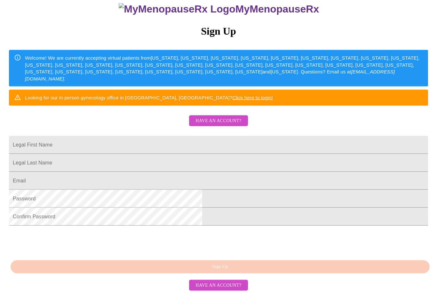
scroll to position [93, 0]
click at [208, 289] on span "Have an account?" at bounding box center [219, 285] width 46 height 8
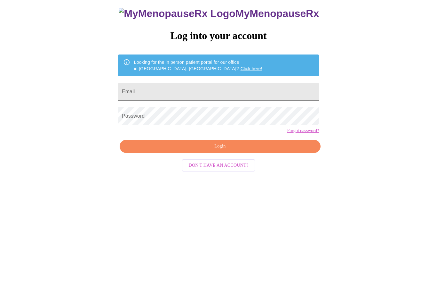
scroll to position [6, 0]
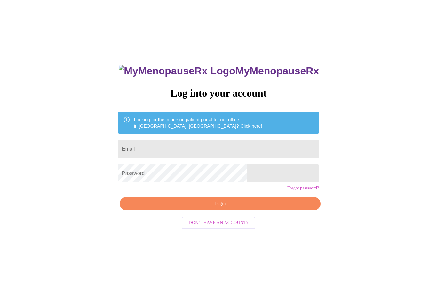
click at [207, 293] on div "MyMenopauseRx Log into your account Looking for the in person patient portal fo…" at bounding box center [219, 202] width 214 height 294
click at [251, 146] on input "Email" at bounding box center [218, 149] width 201 height 18
type input "A"
type input "[EMAIL_ADDRESS][DOMAIN_NAME]"
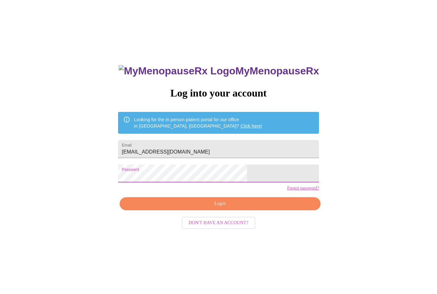
click at [184, 210] on button "Login" at bounding box center [220, 203] width 201 height 13
click at [170, 208] on span "Login" at bounding box center [220, 203] width 186 height 8
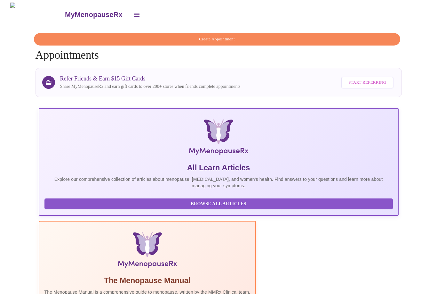
click at [280, 36] on span "Create Appointment" at bounding box center [217, 39] width 352 height 7
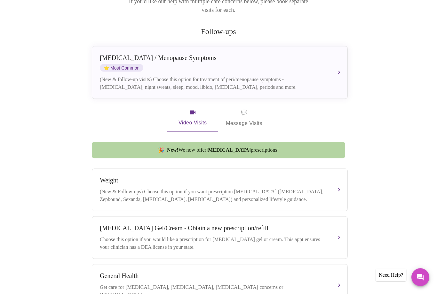
scroll to position [100, 0]
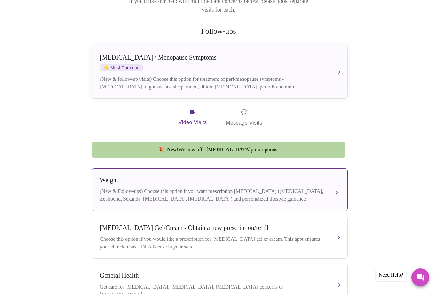
click at [341, 187] on button "Weight (New & Follow-ups) Choose this option if you want prescription [MEDICAL_…" at bounding box center [220, 189] width 256 height 43
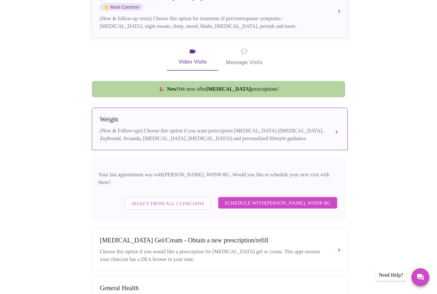
scroll to position [160, 0]
click at [329, 198] on span "Schedule with [PERSON_NAME], WHNP-BC" at bounding box center [278, 202] width 106 height 8
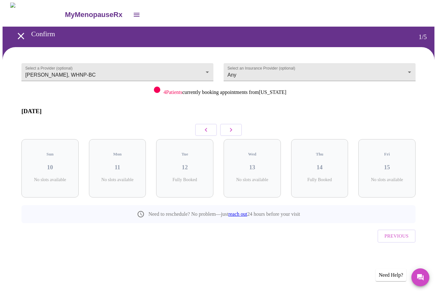
click at [233, 126] on icon "button" at bounding box center [231, 130] width 8 height 8
click at [235, 126] on icon "button" at bounding box center [231, 130] width 8 height 8
click at [326, 166] on div "Mon 25 3 Slots Left ( 9 Total)" at bounding box center [319, 168] width 57 height 58
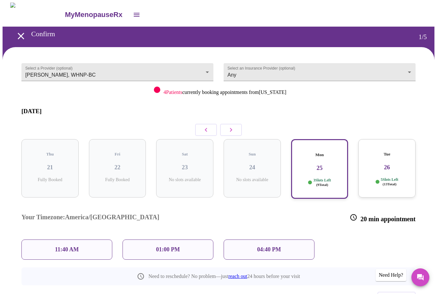
click at [49, 239] on div "11:40 AM" at bounding box center [66, 249] width 91 height 20
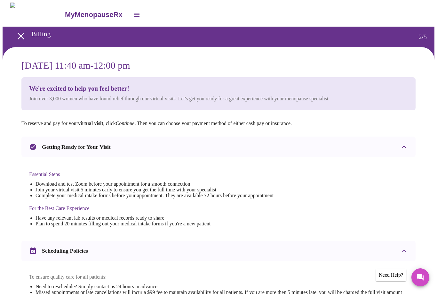
click at [20, 37] on icon "open drawer" at bounding box center [20, 35] width 11 height 11
click at [18, 33] on icon "open drawer" at bounding box center [21, 36] width 6 height 6
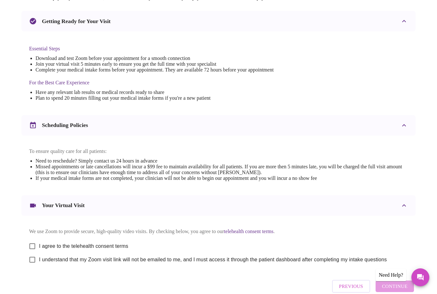
scroll to position [145, 0]
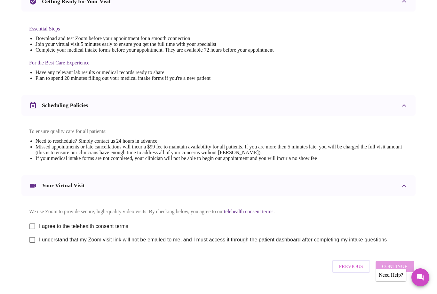
click at [33, 232] on input "I agree to the telehealth consent terms" at bounding box center [32, 225] width 13 height 13
checkbox input "true"
click at [32, 246] on input "I understand that my Zoom visit link will not be emailed to me, and I must acce…" at bounding box center [32, 239] width 13 height 13
checkbox input "true"
click at [354, 270] on span "Previous" at bounding box center [351, 266] width 24 height 8
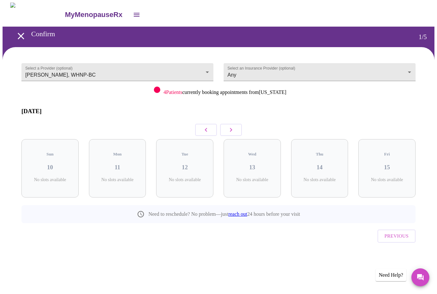
scroll to position [0, 0]
click at [394, 232] on span "Previous" at bounding box center [397, 236] width 24 height 8
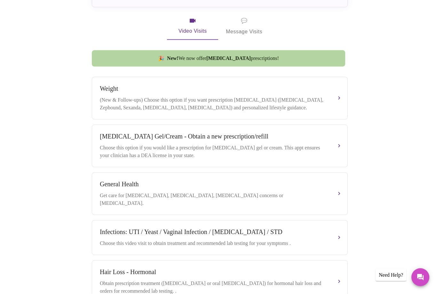
scroll to position [192, 0]
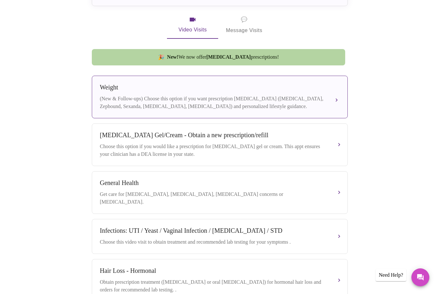
click at [332, 94] on div "Weight (New & Follow-ups) Choose this option if you want prescription [MEDICAL_…" at bounding box center [220, 97] width 240 height 27
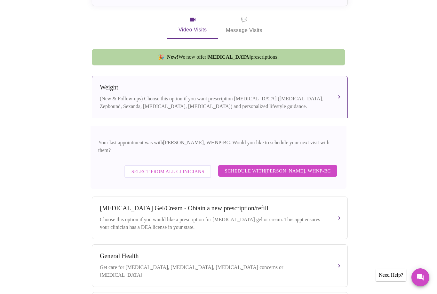
click at [327, 167] on span "Schedule with [PERSON_NAME], WHNP-BC" at bounding box center [278, 171] width 106 height 8
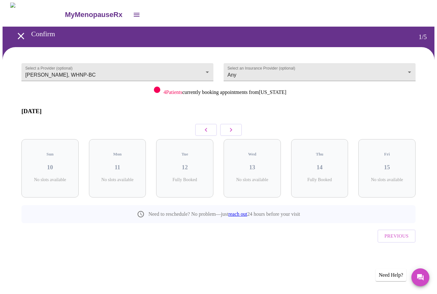
click at [238, 125] on button "button" at bounding box center [231, 130] width 22 height 12
click at [235, 125] on button "button" at bounding box center [231, 130] width 22 height 12
click at [328, 164] on h3 "25" at bounding box center [320, 167] width 47 height 7
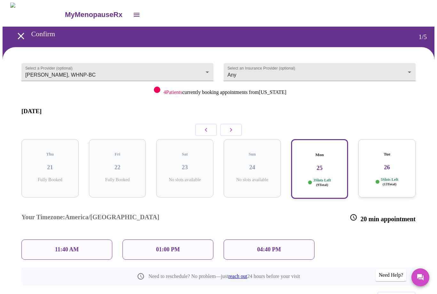
click at [47, 239] on div "11:40 AM" at bounding box center [66, 249] width 91 height 20
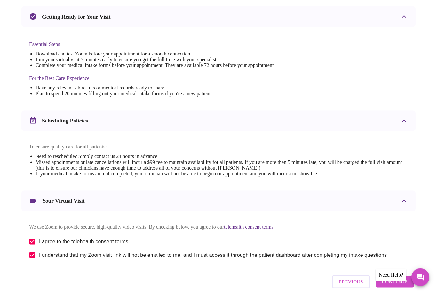
scroll to position [145, 0]
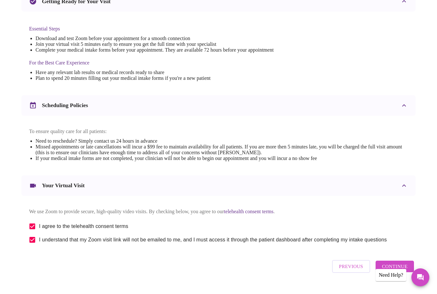
click at [403, 270] on span "Continue" at bounding box center [395, 266] width 26 height 8
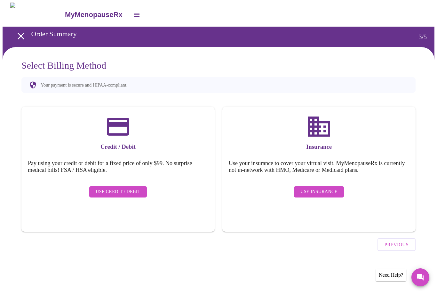
click at [100, 188] on span "Use Credit / Debit" at bounding box center [118, 192] width 45 height 8
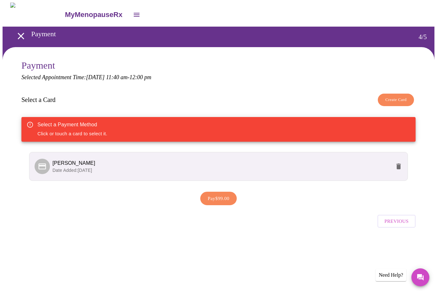
click at [35, 172] on div at bounding box center [44, 166] width 18 height 15
click at [60, 165] on span "[PERSON_NAME]" at bounding box center [74, 162] width 43 height 5
click at [213, 199] on span "Pay $99.00" at bounding box center [219, 198] width 22 height 8
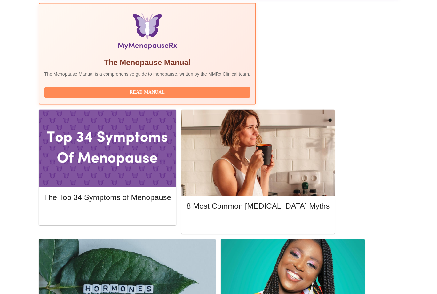
scroll to position [221, 0]
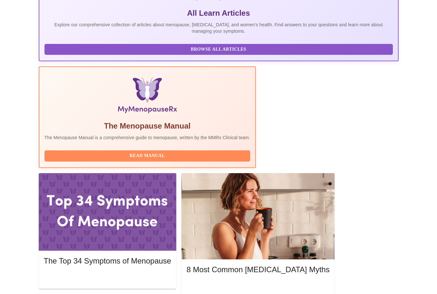
scroll to position [156, 0]
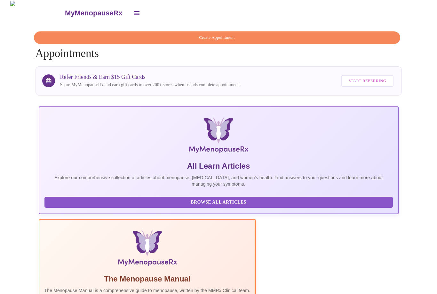
scroll to position [0, 0]
